Goal: Information Seeking & Learning: Learn about a topic

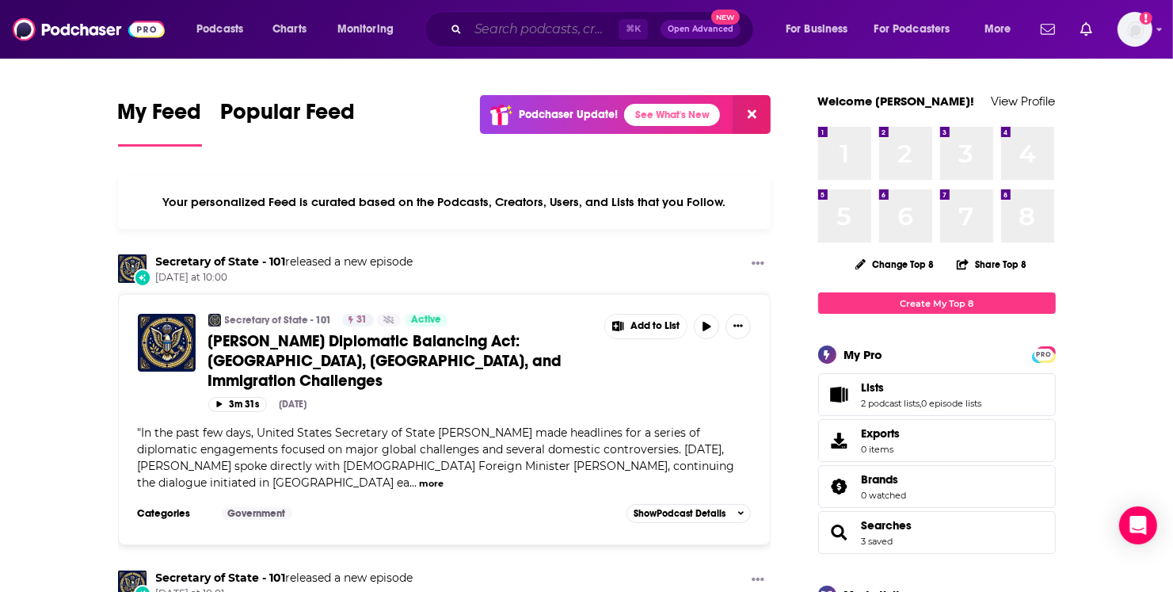
click at [528, 23] on input "Search podcasts, credits, & more..." at bounding box center [543, 29] width 151 height 25
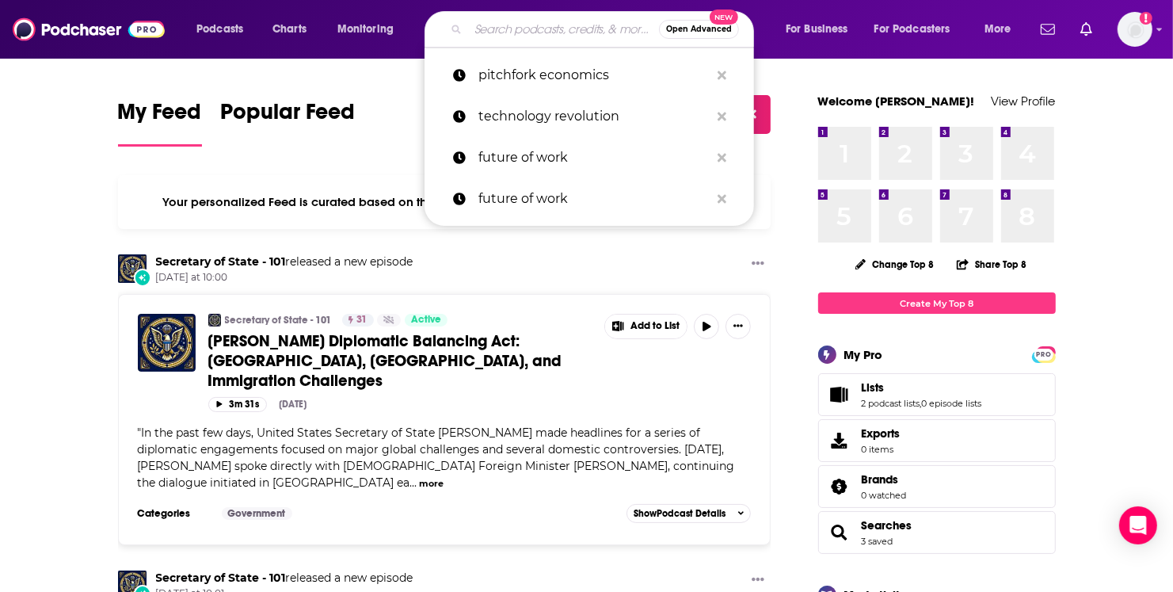
paste input "FYI - For Your Innovation"
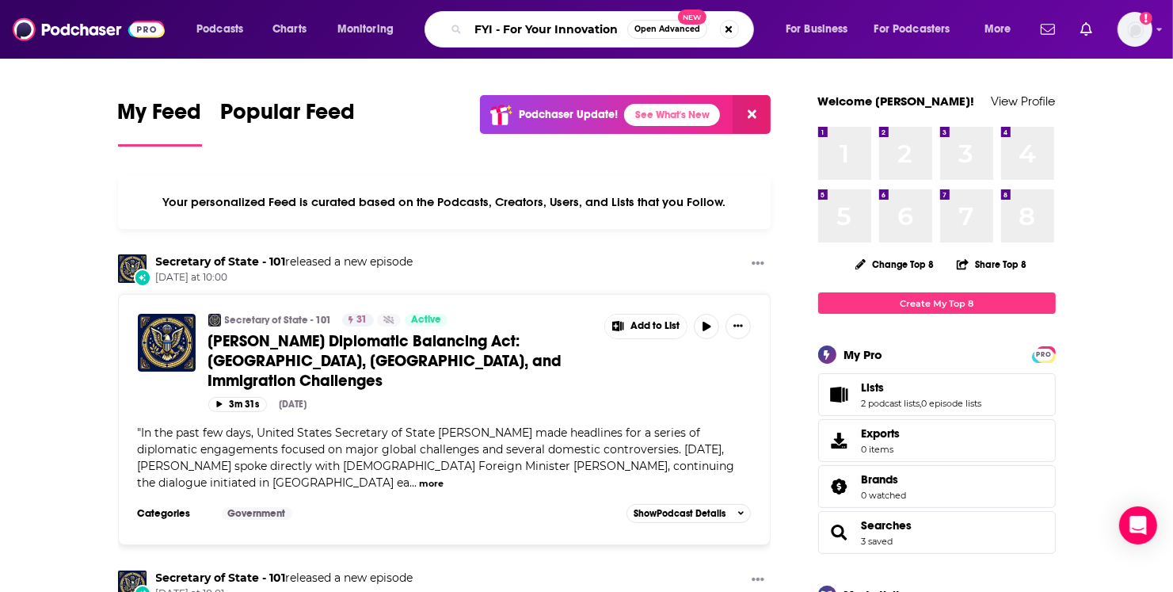
type input "FYI - For Your Innovation"
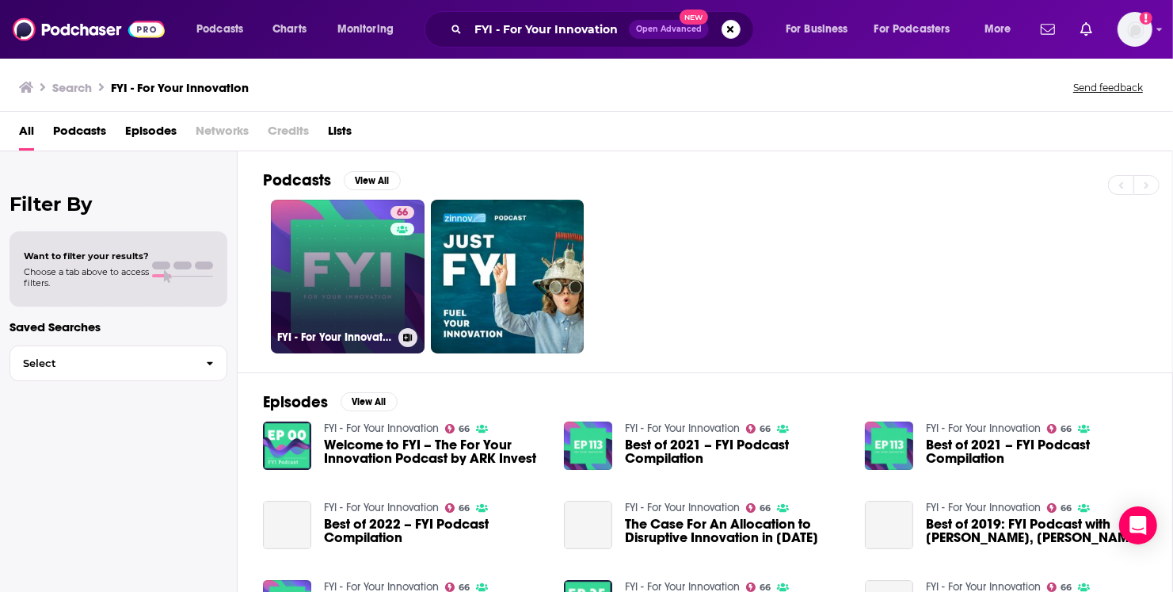
click at [372, 292] on link "66 FYI - For Your Innovation" at bounding box center [348, 277] width 154 height 154
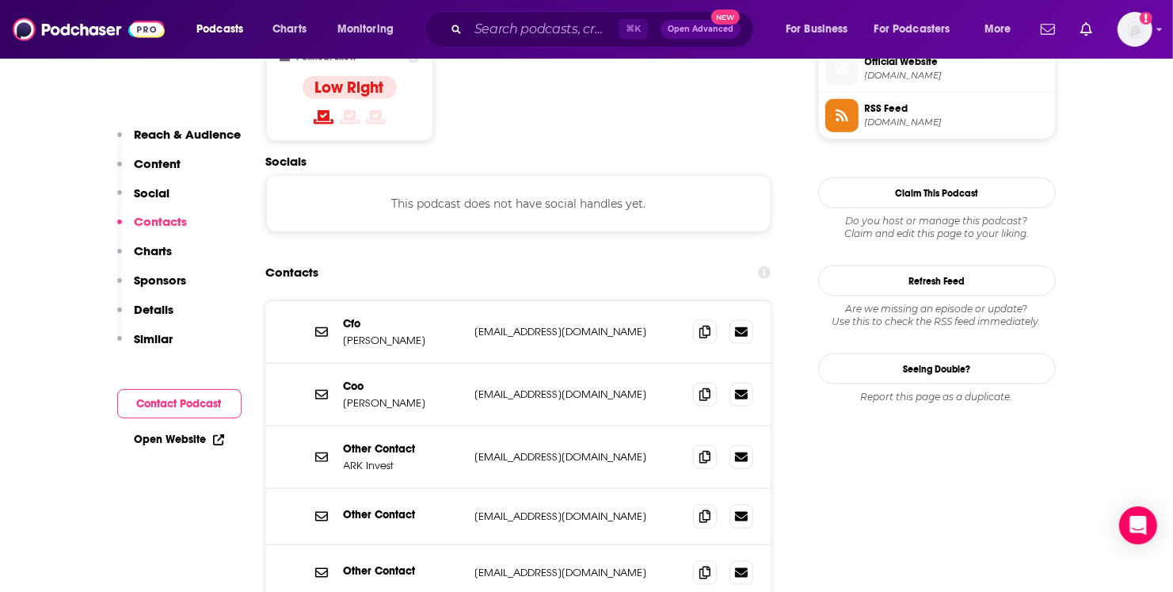
scroll to position [1293, 0]
